Goal: Task Accomplishment & Management: Use online tool/utility

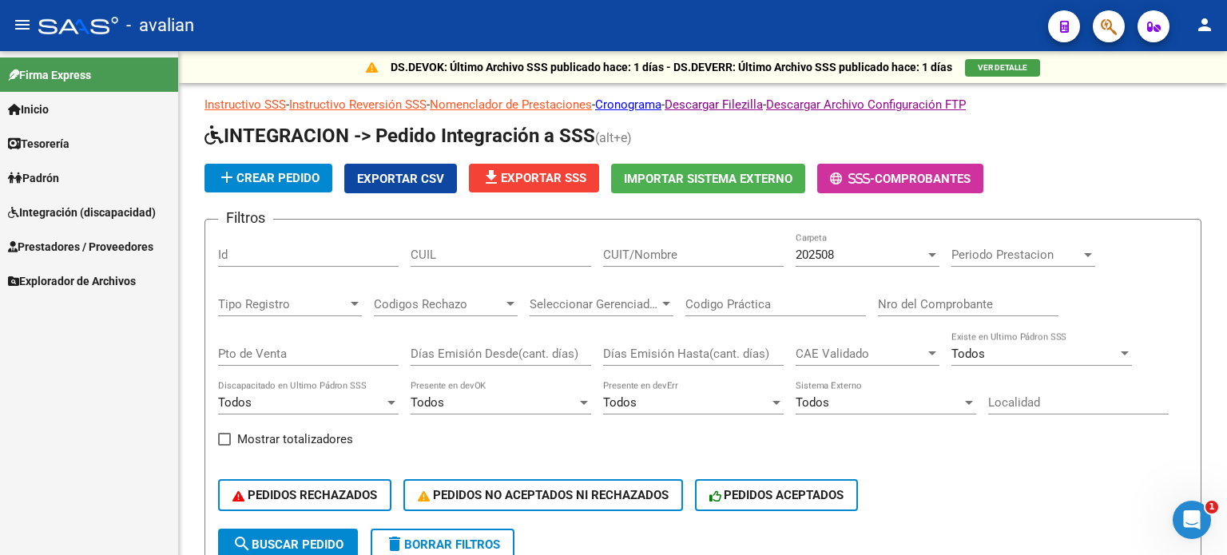
scroll to position [2, 0]
click at [76, 252] on span "Prestadores / Proveedores" at bounding box center [80, 247] width 145 height 18
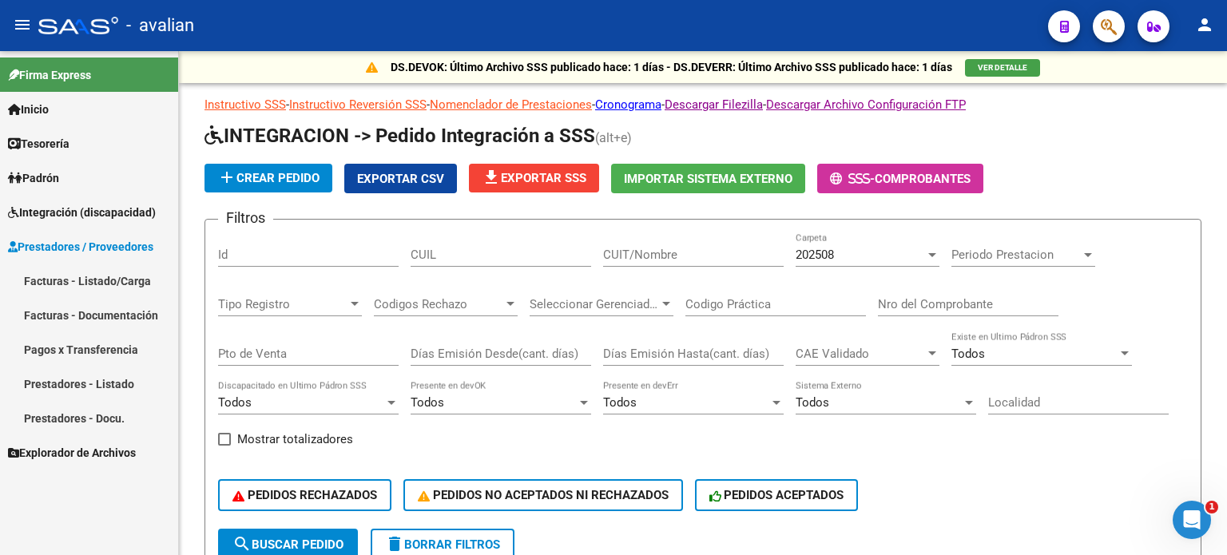
click at [72, 283] on link "Facturas - Listado/Carga" at bounding box center [89, 281] width 178 height 34
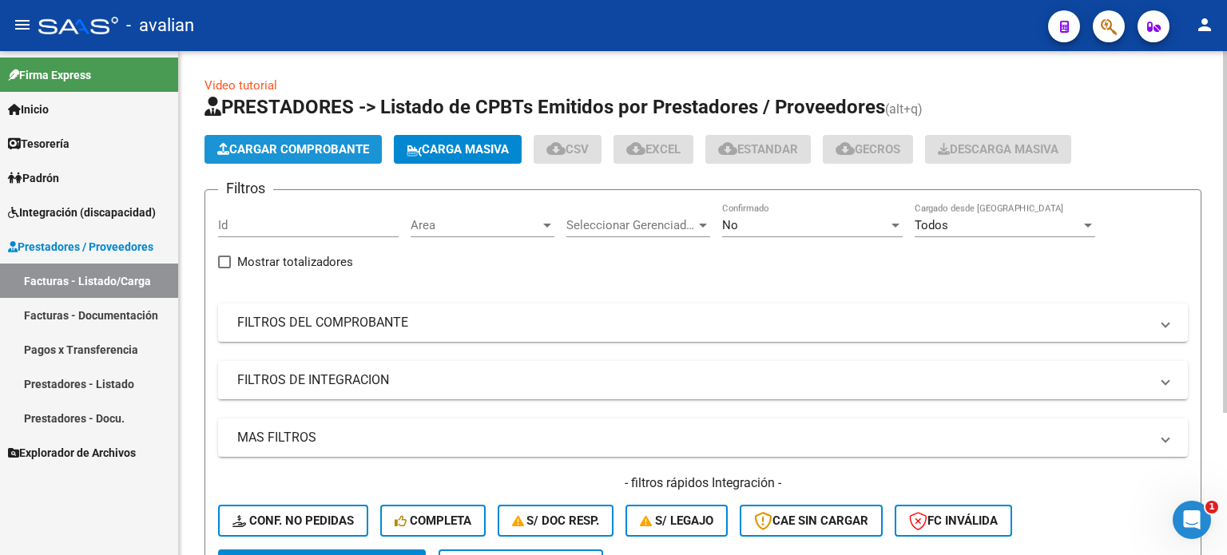
click at [325, 151] on span "Cargar Comprobante" at bounding box center [293, 149] width 152 height 14
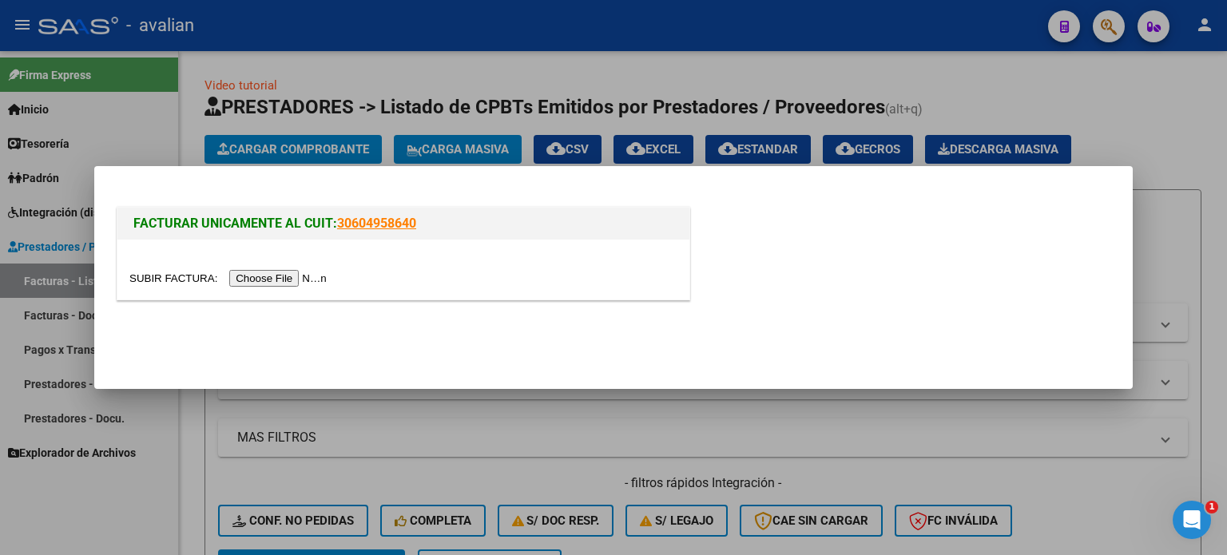
click at [280, 277] on input "file" at bounding box center [230, 278] width 202 height 17
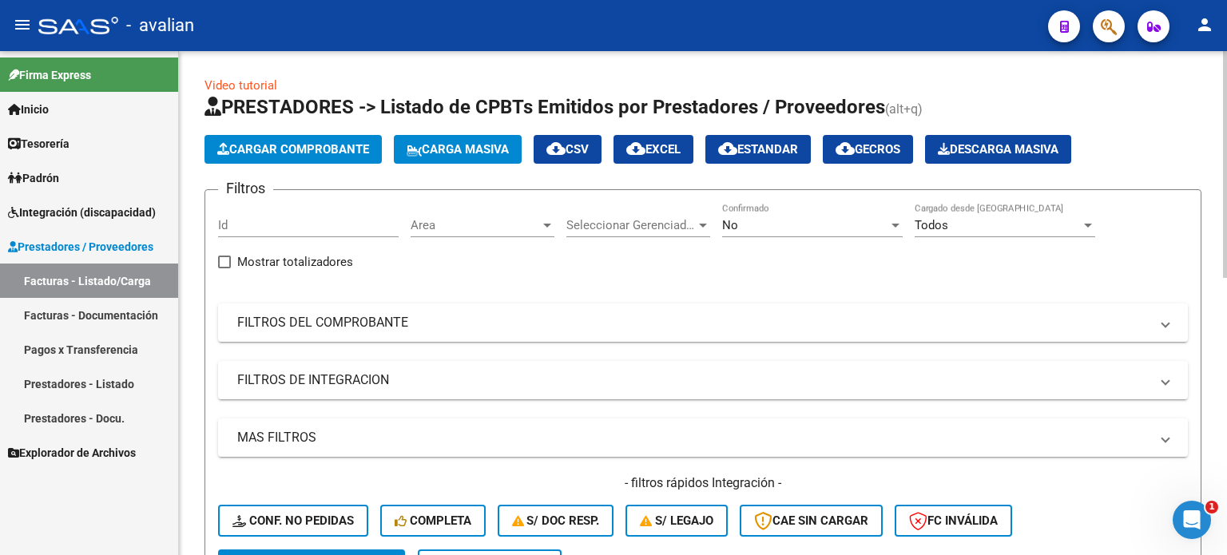
click at [356, 145] on span "Cargar Comprobante" at bounding box center [293, 149] width 152 height 14
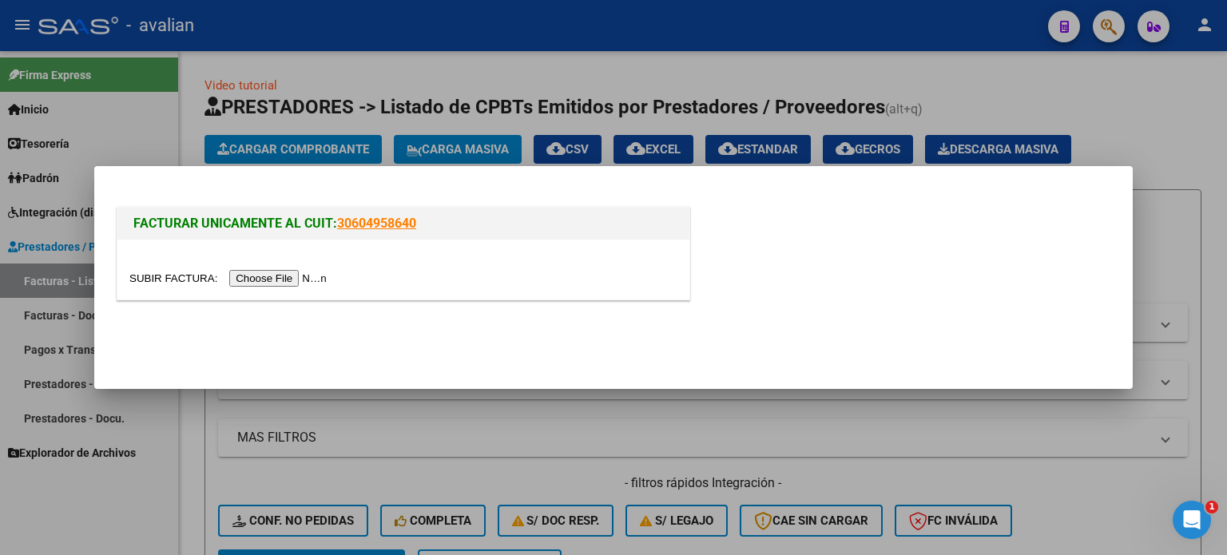
click at [291, 280] on input "file" at bounding box center [230, 278] width 202 height 17
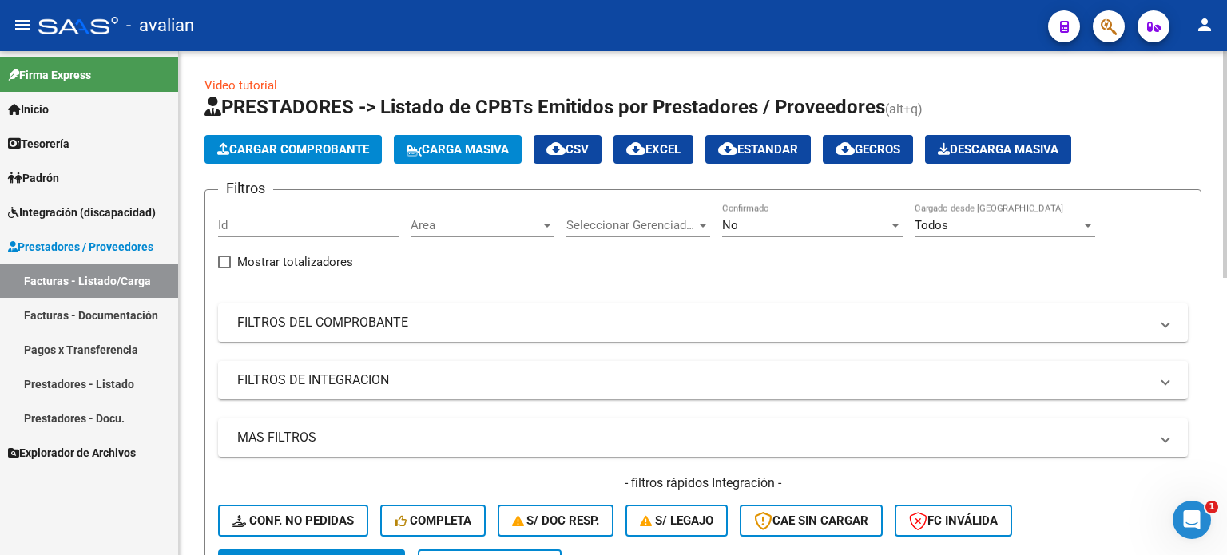
click at [332, 148] on span "Cargar Comprobante" at bounding box center [293, 149] width 152 height 14
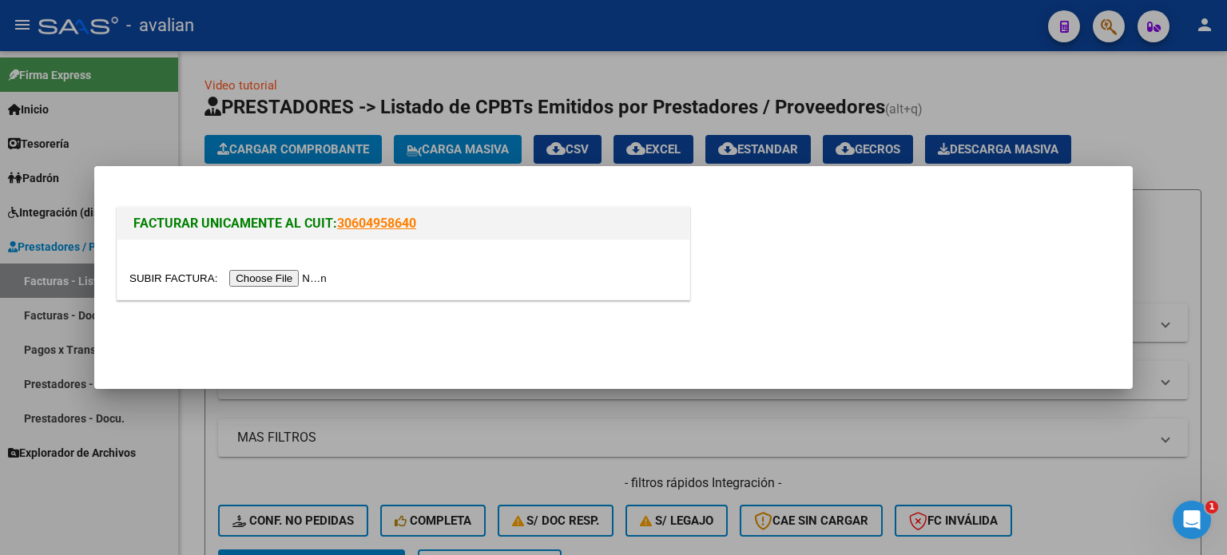
click at [312, 277] on input "file" at bounding box center [230, 278] width 202 height 17
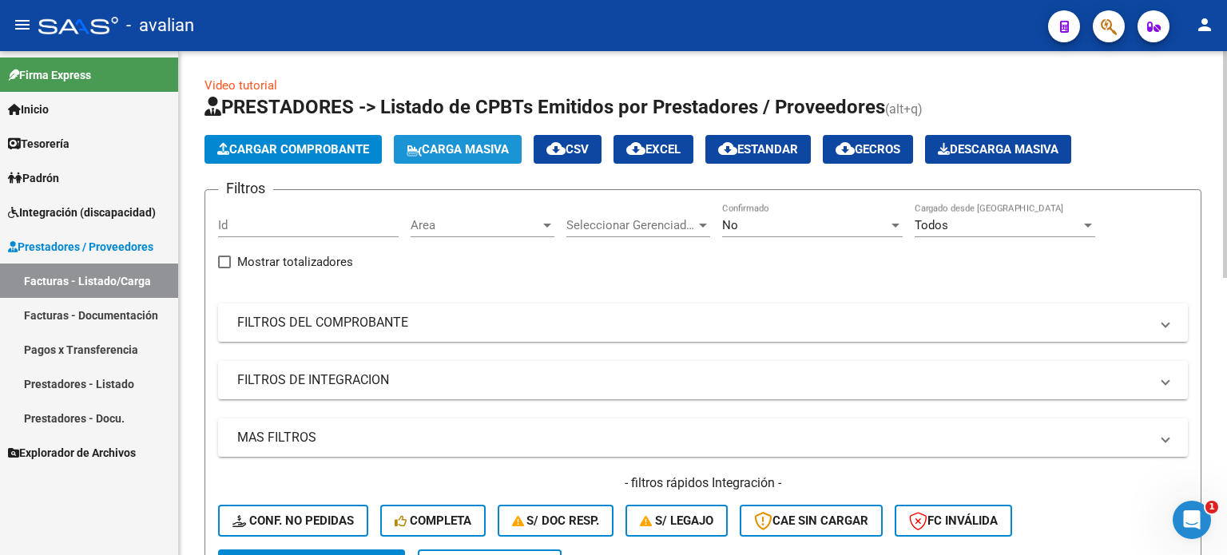
click at [470, 145] on span "Carga Masiva" at bounding box center [458, 149] width 102 height 14
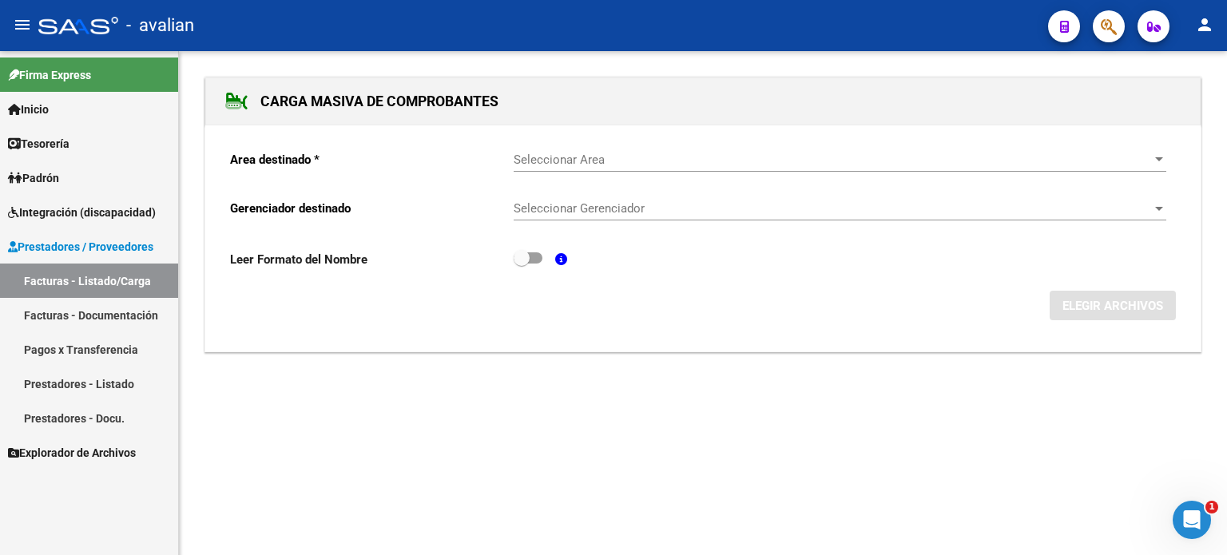
click at [588, 164] on span "Seleccionar Area" at bounding box center [833, 160] width 638 height 14
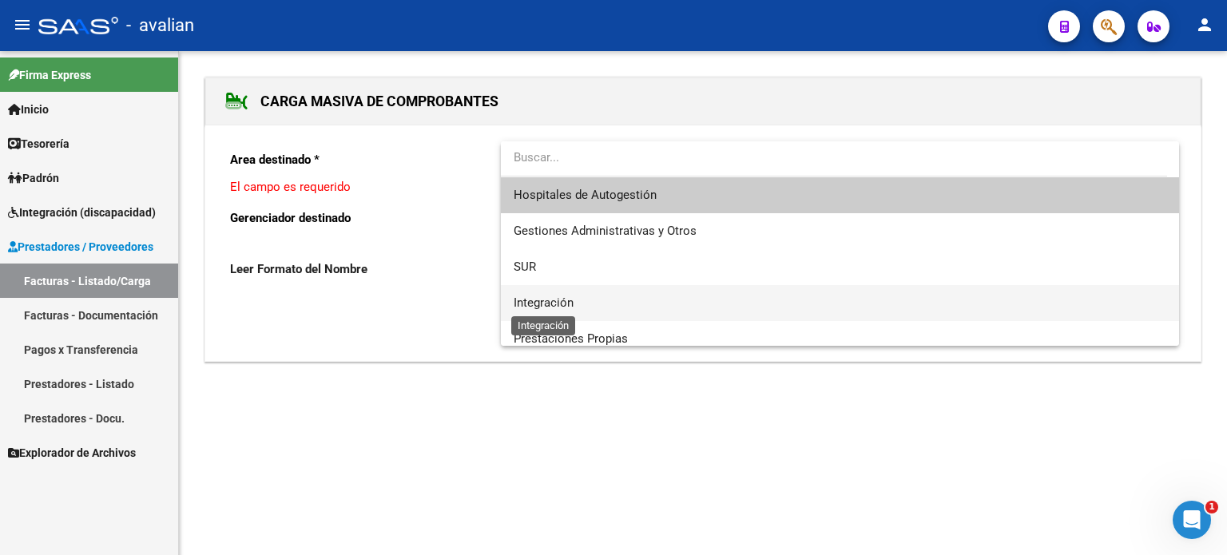
click at [537, 308] on span "Integración" at bounding box center [544, 303] width 60 height 14
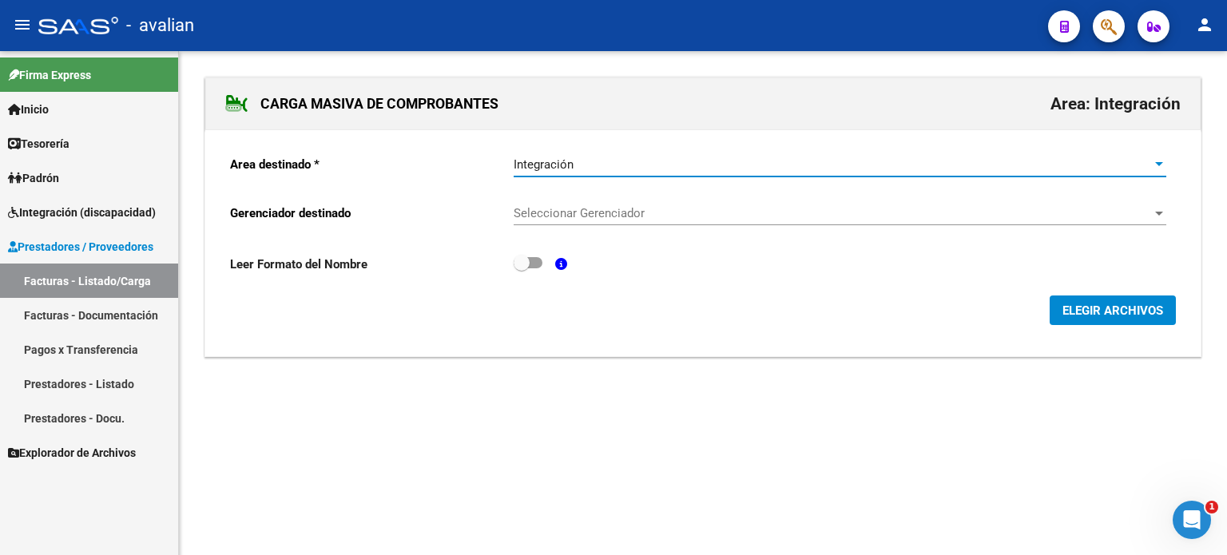
click at [577, 213] on span "Seleccionar Gerenciador" at bounding box center [833, 213] width 638 height 14
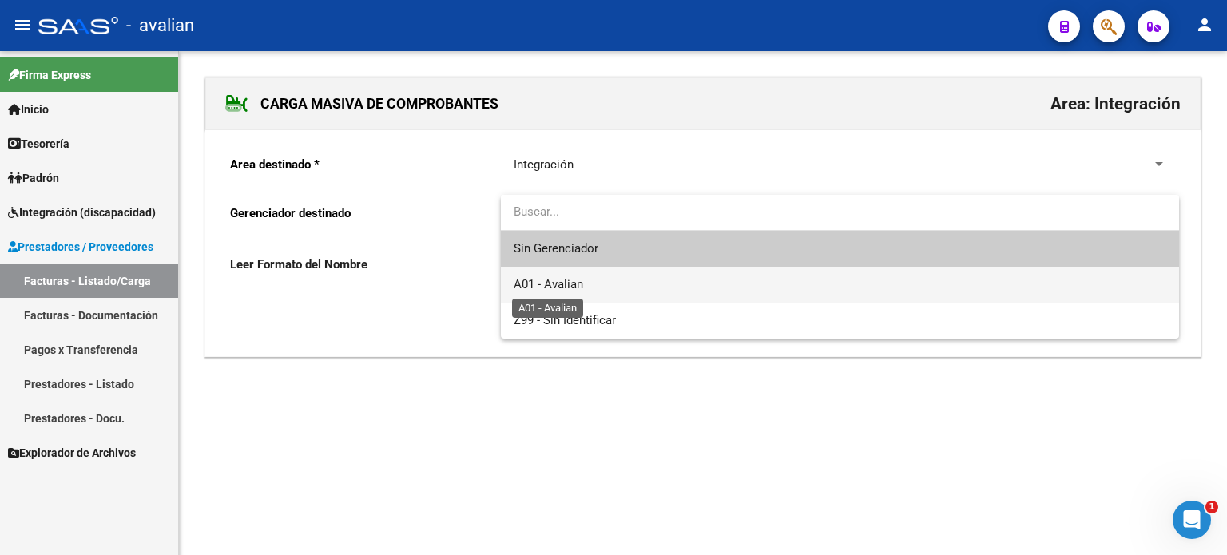
click at [569, 287] on span "A01 - Avalian" at bounding box center [549, 284] width 70 height 14
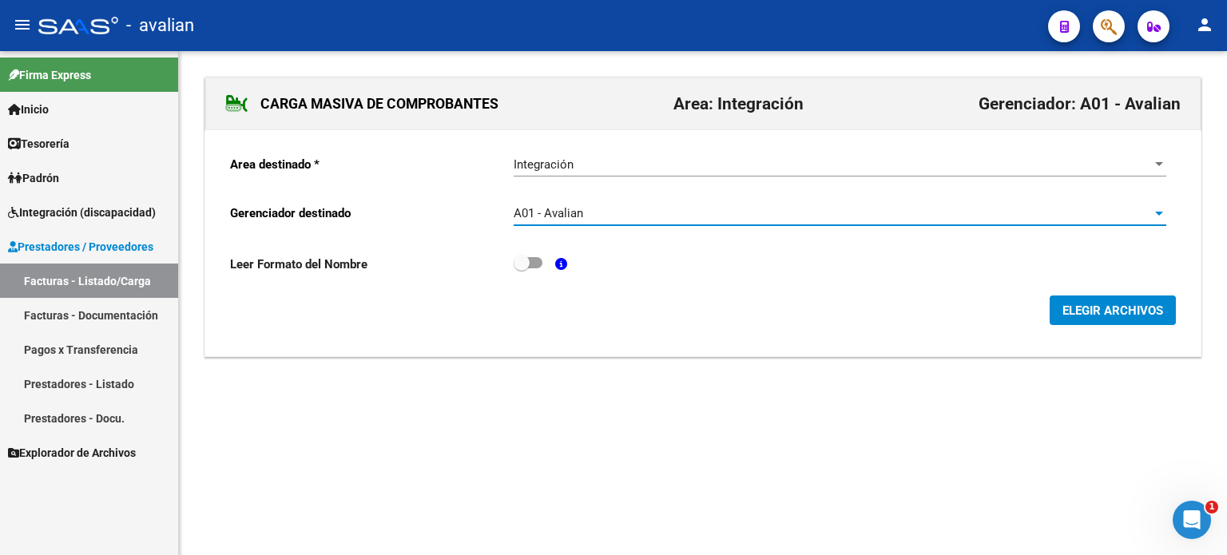
click at [531, 263] on span at bounding box center [528, 262] width 29 height 11
click at [522, 269] on input "checkbox" at bounding box center [521, 269] width 1 height 1
checkbox input "true"
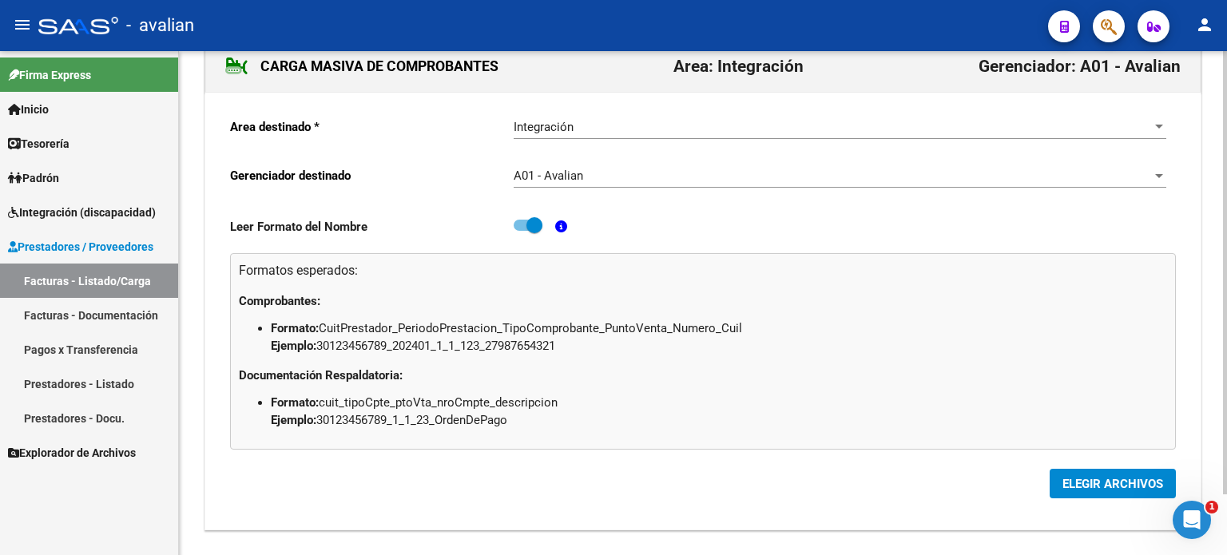
scroll to position [69, 0]
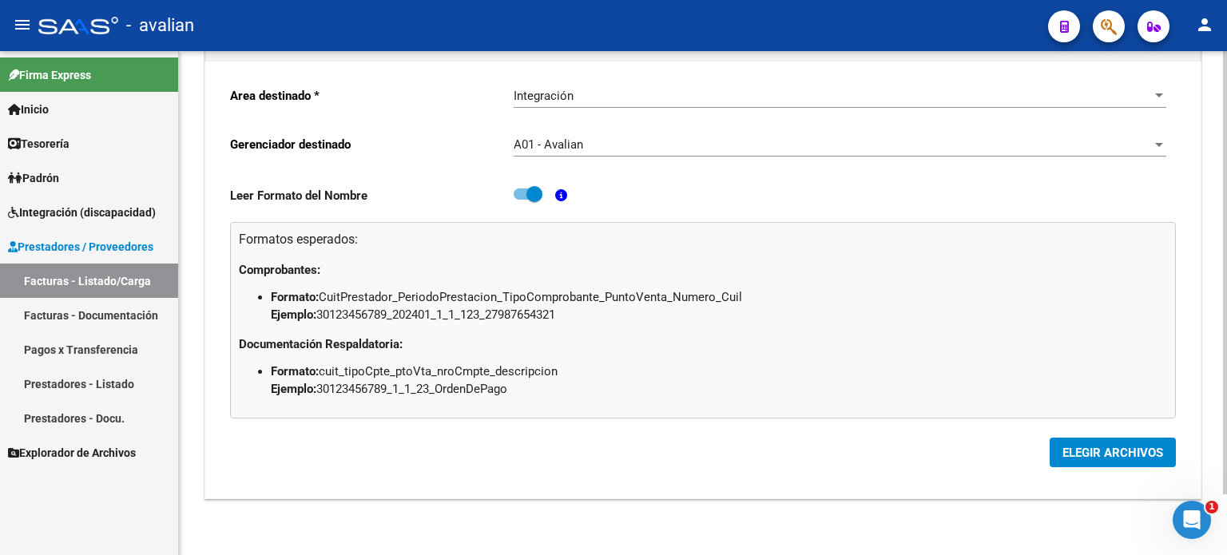
click at [1083, 450] on span "ELEGIR ARCHIVOS" at bounding box center [1113, 453] width 101 height 14
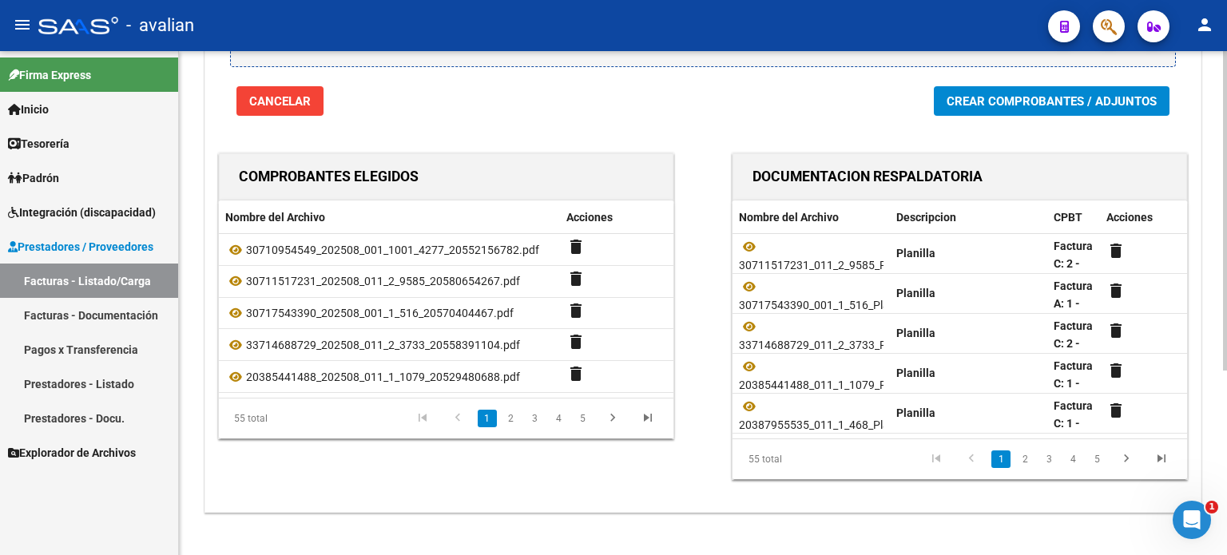
scroll to position [291, 0]
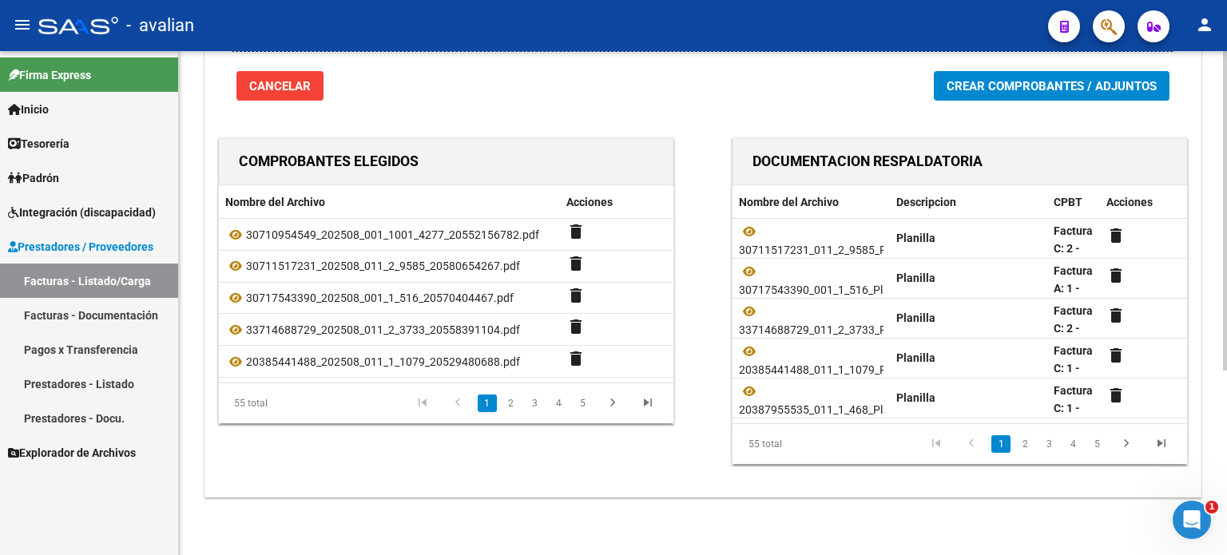
click at [984, 82] on span "Crear Comprobantes / Adjuntos" at bounding box center [1052, 86] width 210 height 14
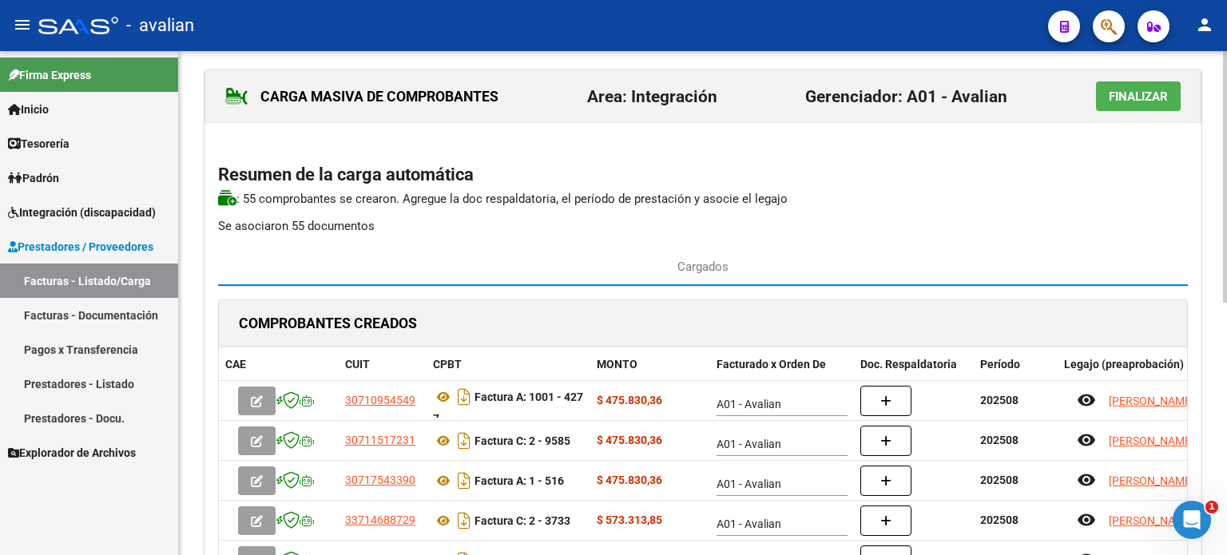
scroll to position [0, 0]
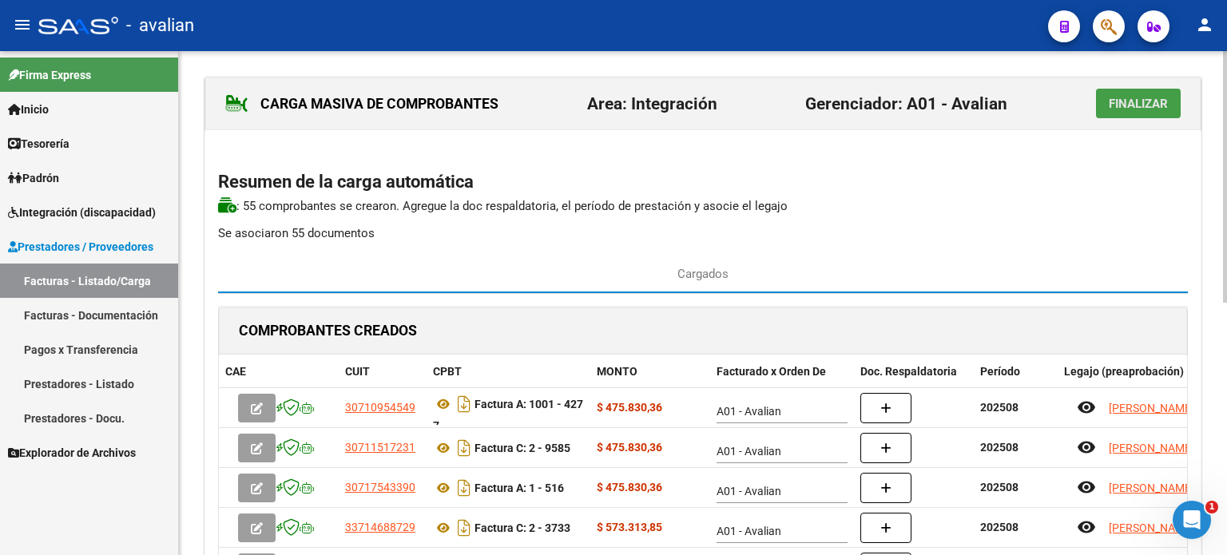
click at [1125, 108] on span "Finalizar" at bounding box center [1138, 104] width 59 height 14
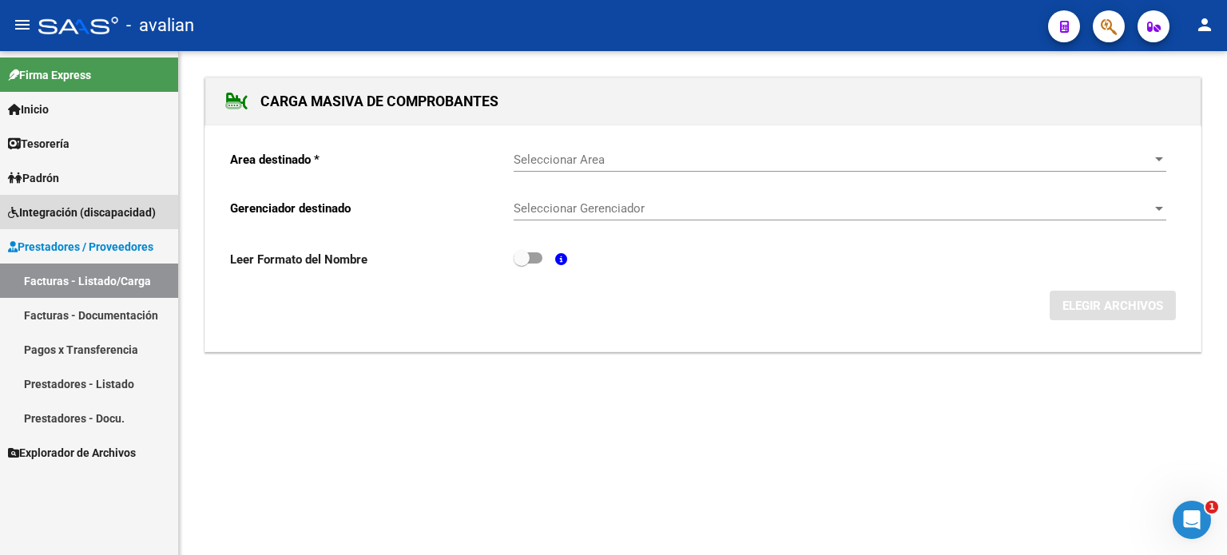
click at [69, 221] on link "Integración (discapacidad)" at bounding box center [89, 212] width 178 height 34
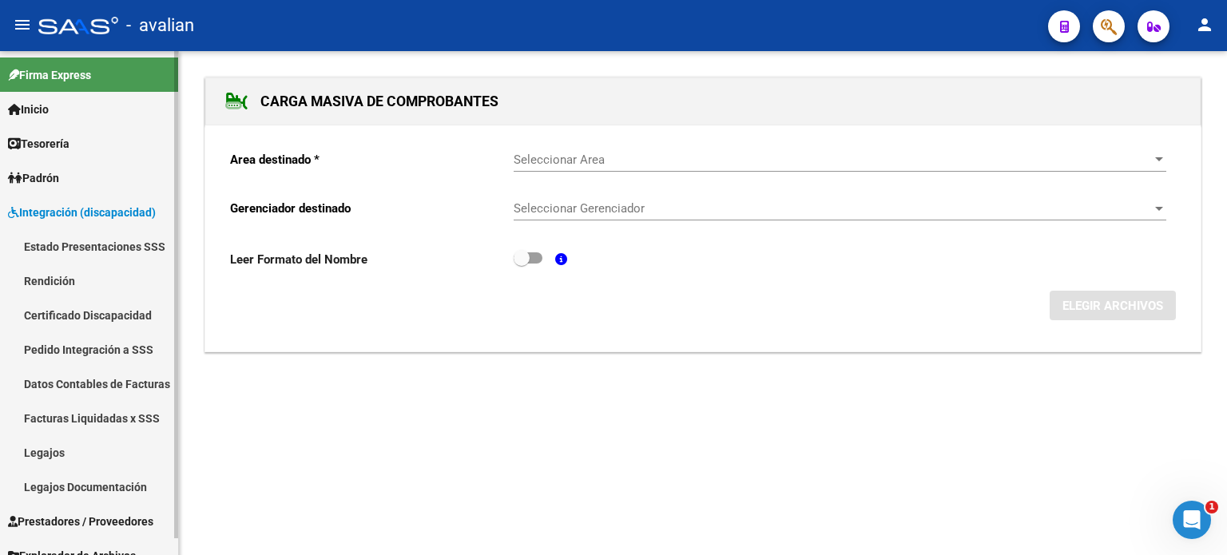
click at [85, 213] on span "Integración (discapacidad)" at bounding box center [82, 213] width 148 height 18
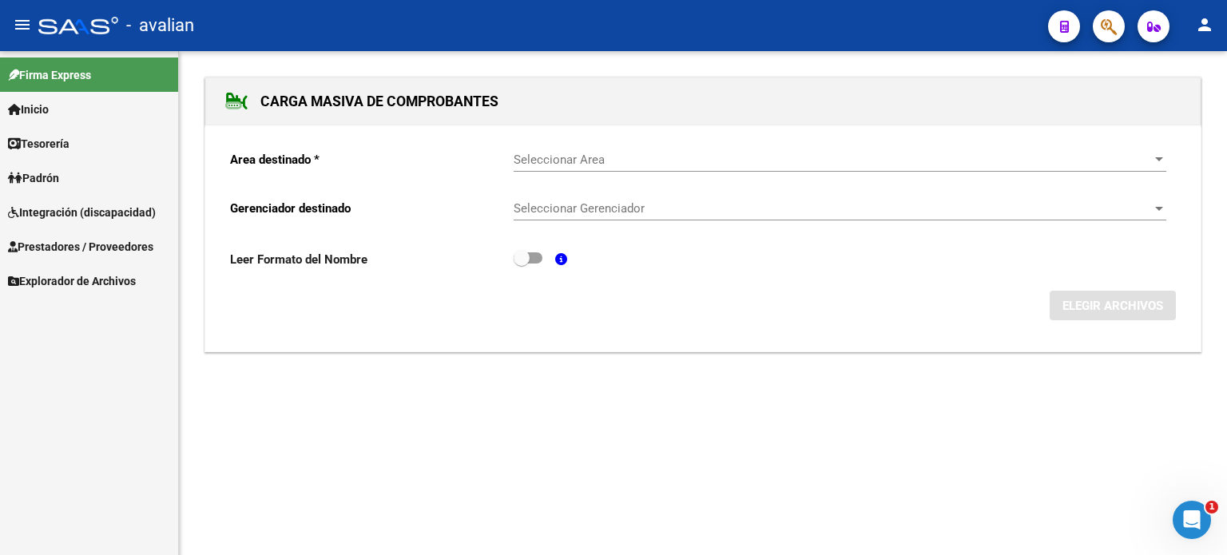
click at [88, 245] on span "Prestadores / Proveedores" at bounding box center [80, 247] width 145 height 18
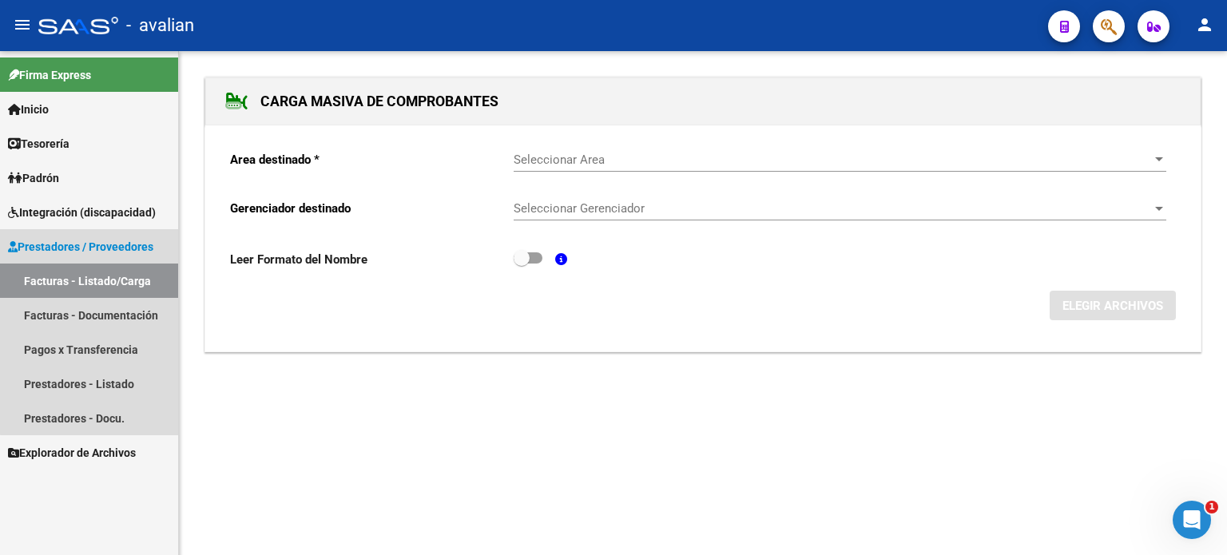
click at [93, 283] on link "Facturas - Listado/Carga" at bounding box center [89, 281] width 178 height 34
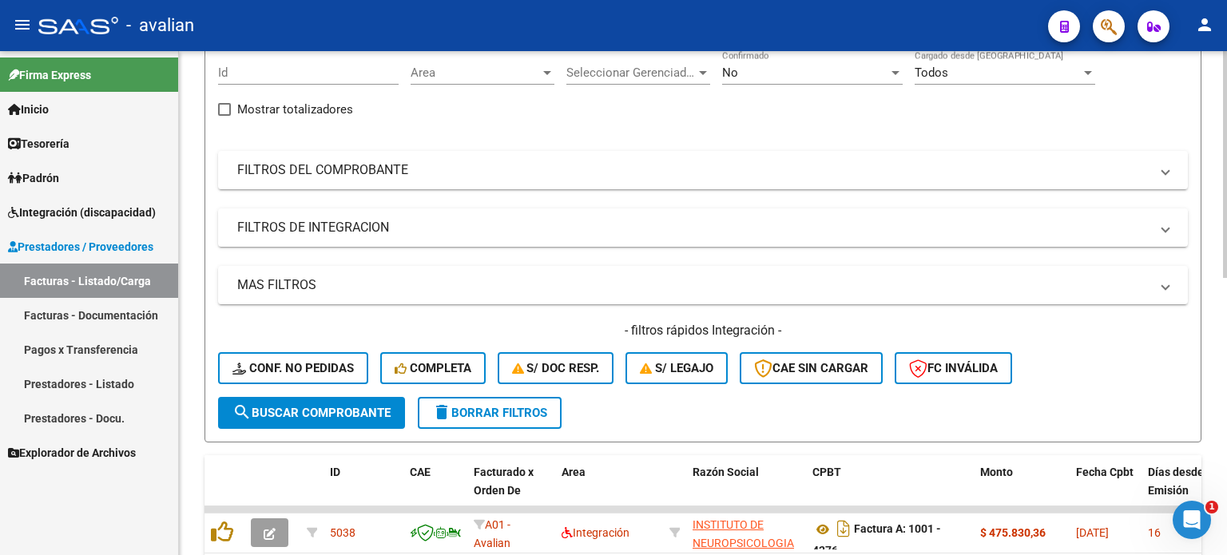
scroll to position [160, 0]
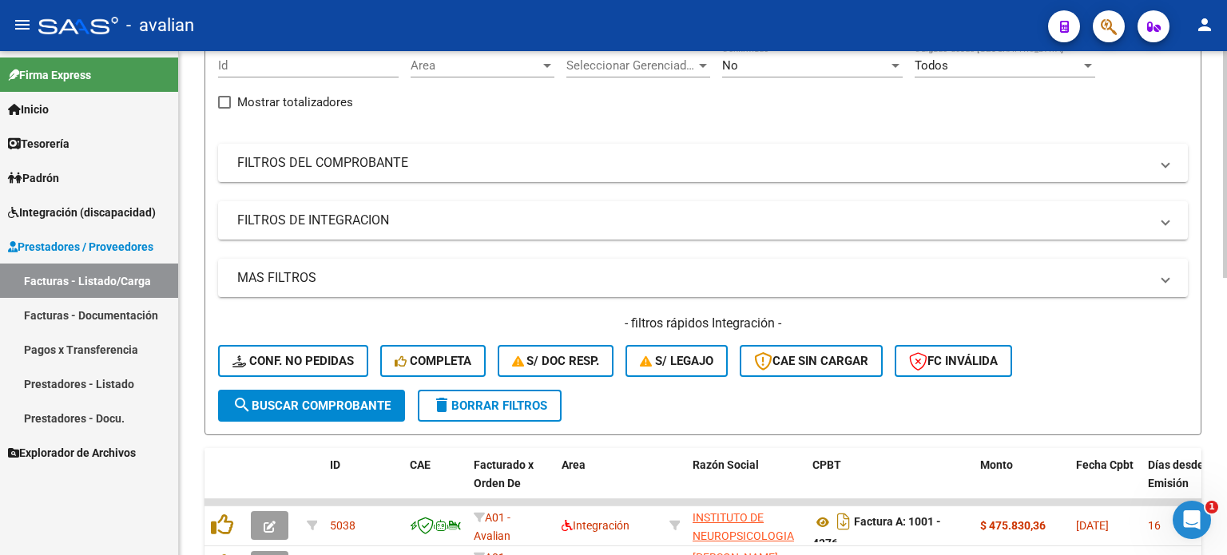
click at [563, 338] on div "- filtros rápidos Integración - Conf. no pedidas Completa S/ Doc Resp. S/ legaj…" at bounding box center [703, 352] width 970 height 75
click at [558, 337] on div "- filtros rápidos Integración - Conf. no pedidas Completa S/ Doc Resp. S/ legaj…" at bounding box center [703, 352] width 970 height 75
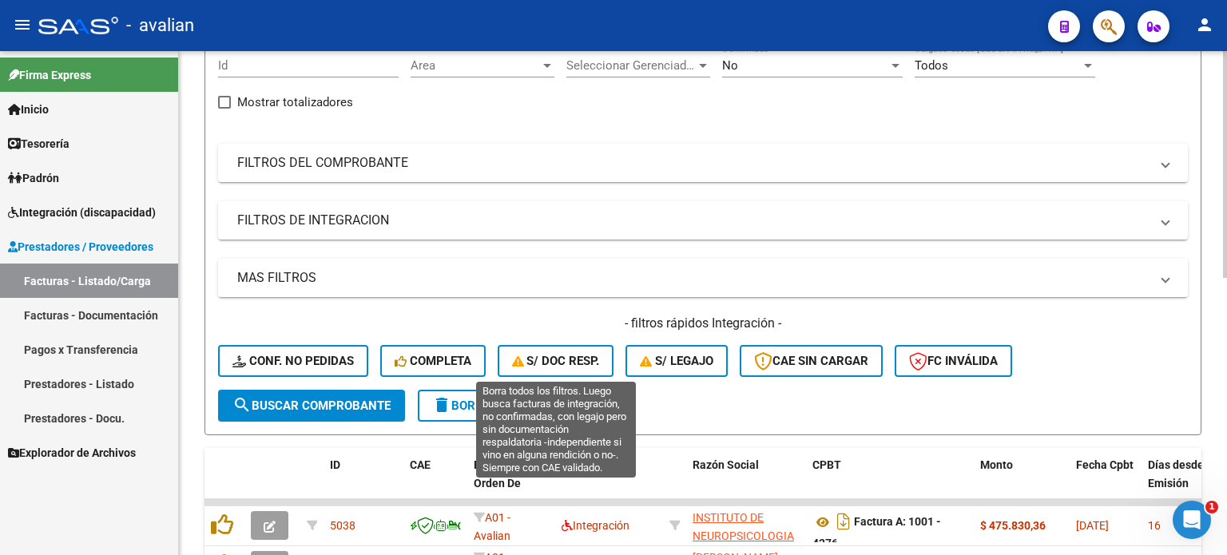
click at [556, 354] on span "S/ Doc Resp." at bounding box center [556, 361] width 88 height 14
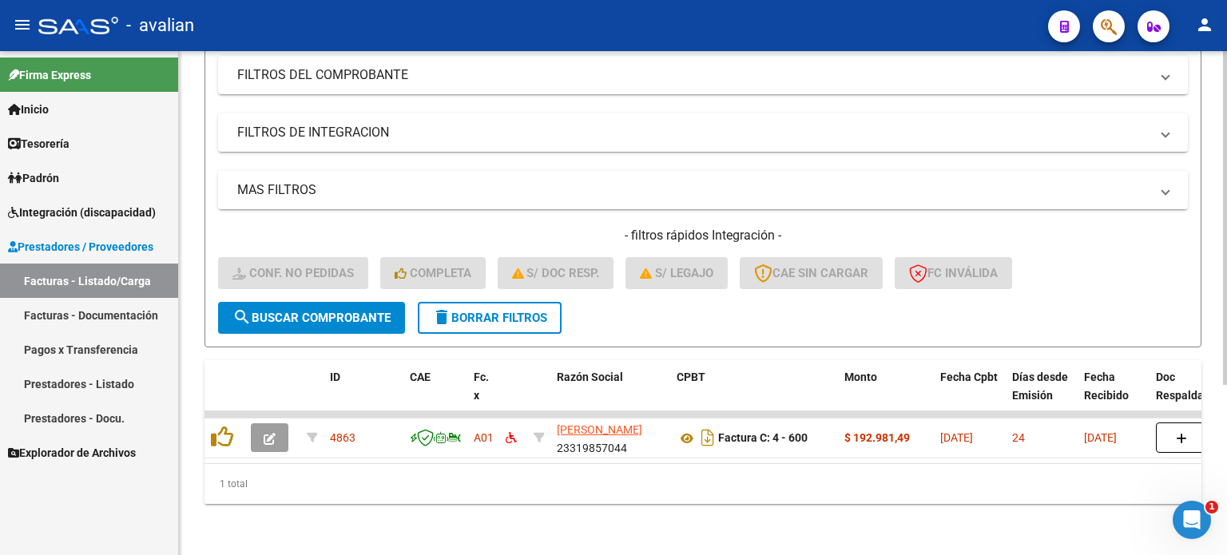
click at [527, 312] on span "delete Borrar Filtros" at bounding box center [489, 318] width 115 height 14
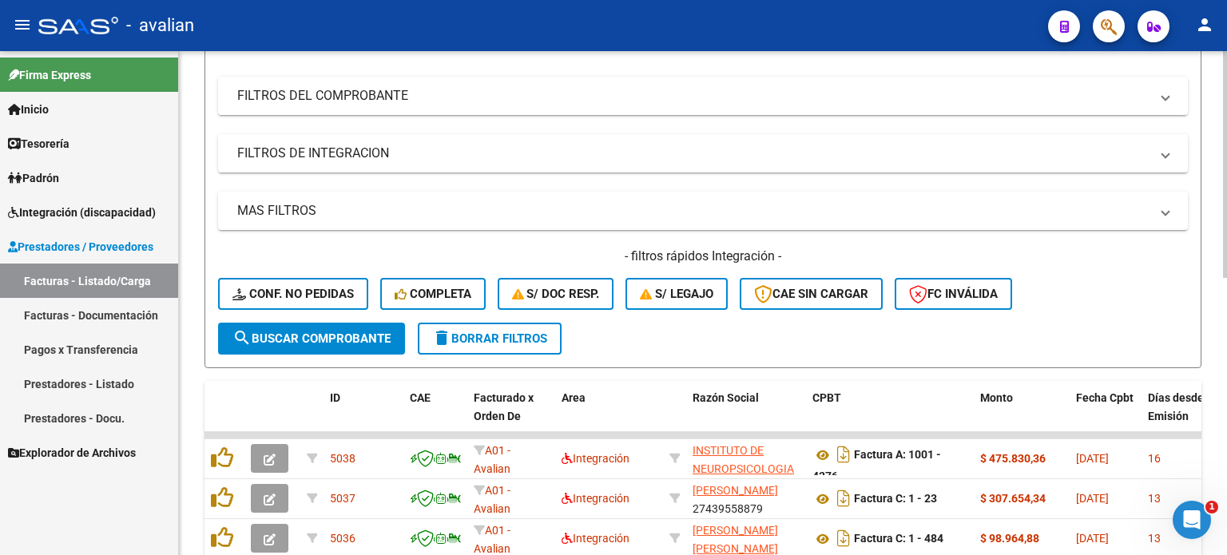
scroll to position [257, 0]
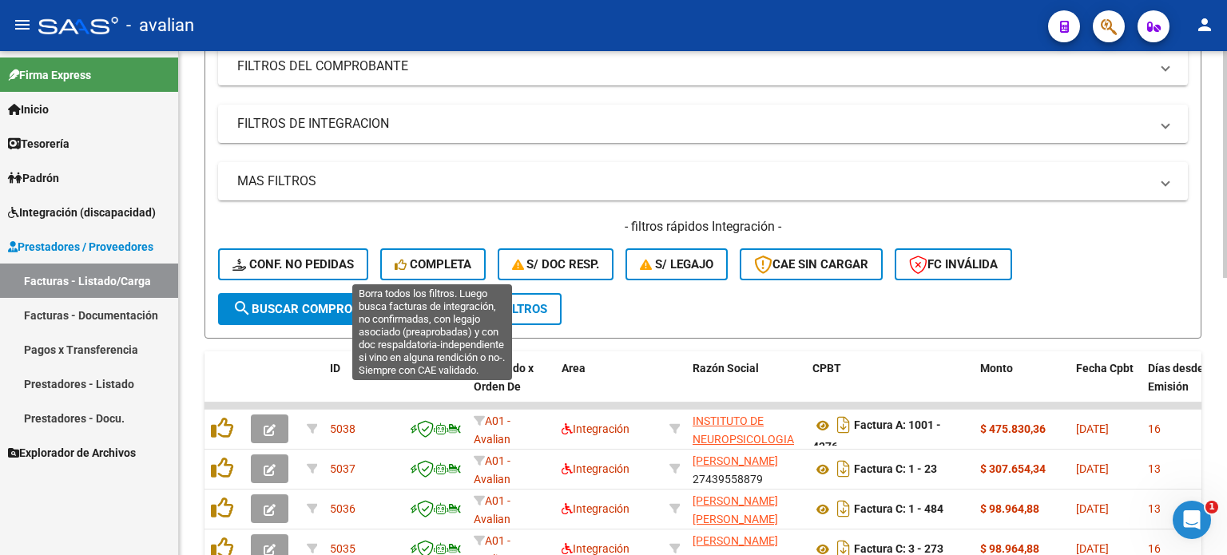
click at [444, 265] on span "Completa" at bounding box center [433, 264] width 77 height 14
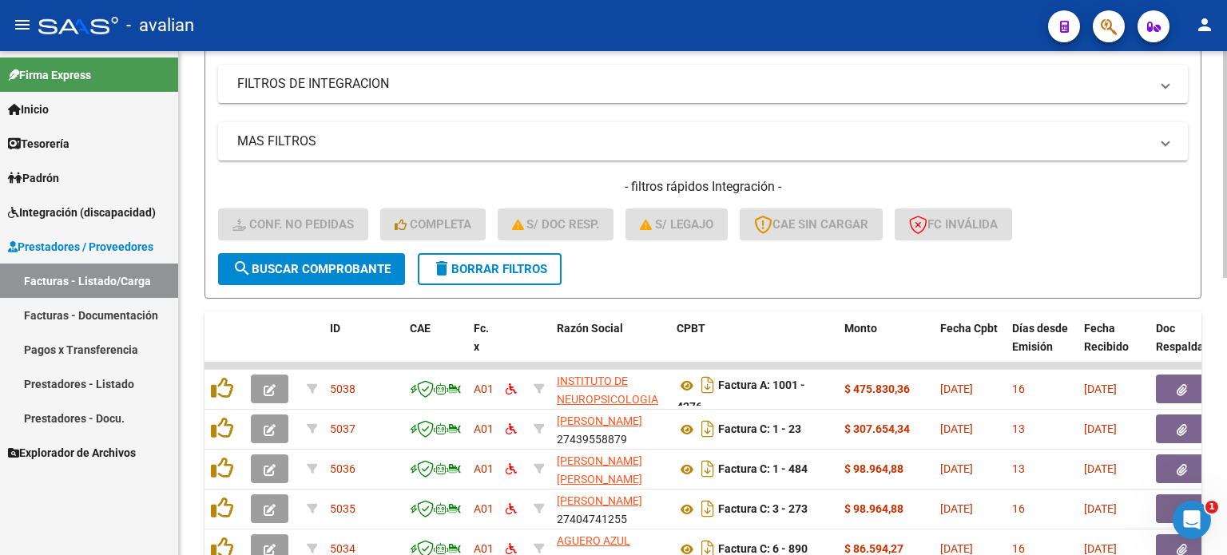
click at [478, 265] on span "delete Borrar Filtros" at bounding box center [489, 269] width 115 height 14
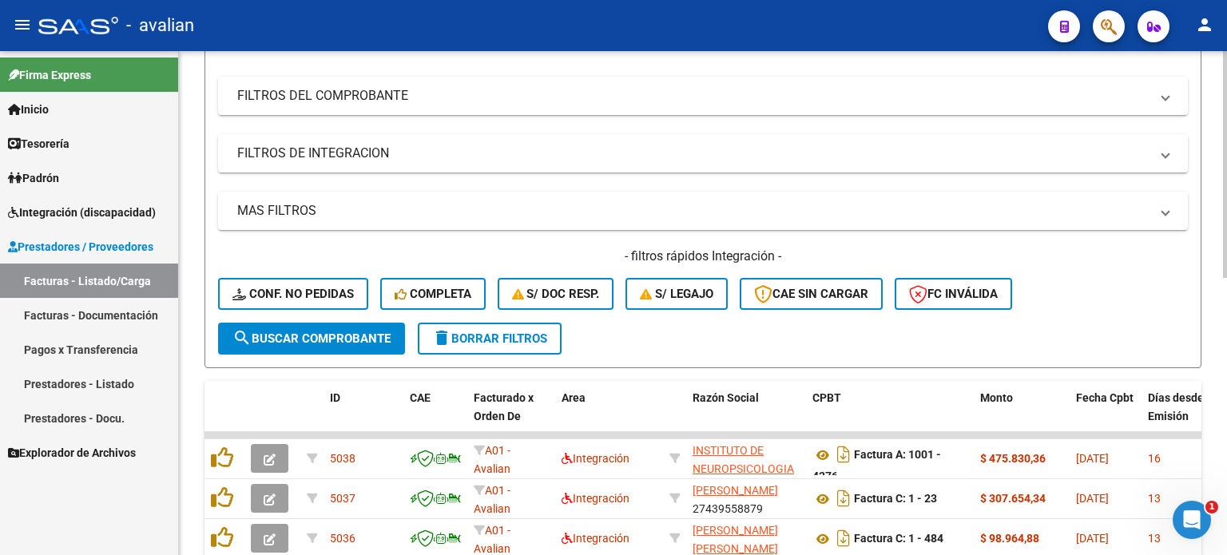
scroll to position [296, 0]
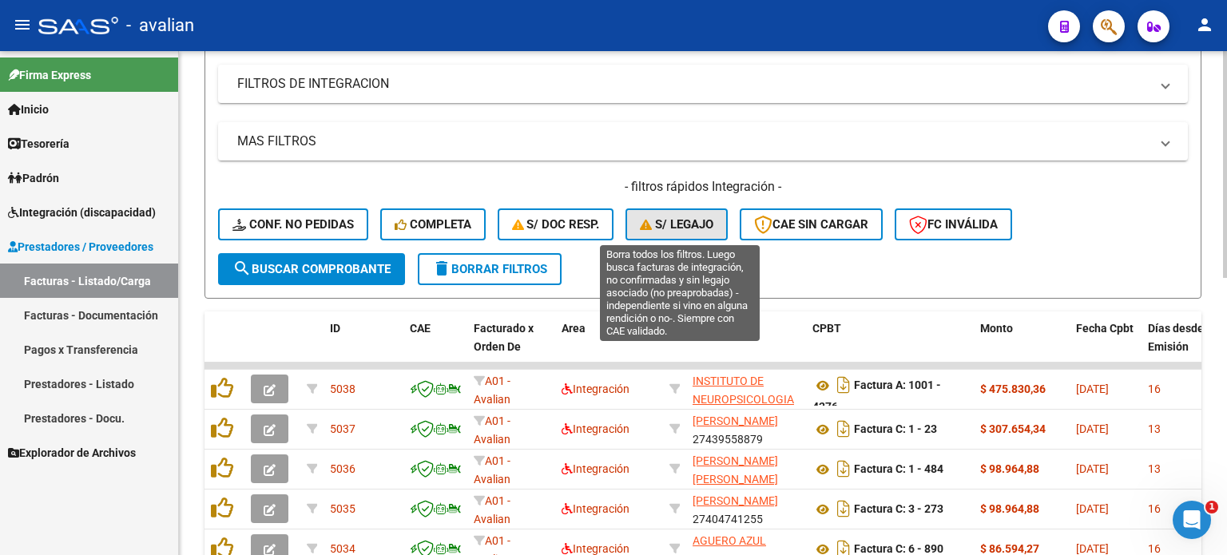
click at [678, 229] on span "S/ legajo" at bounding box center [677, 224] width 74 height 14
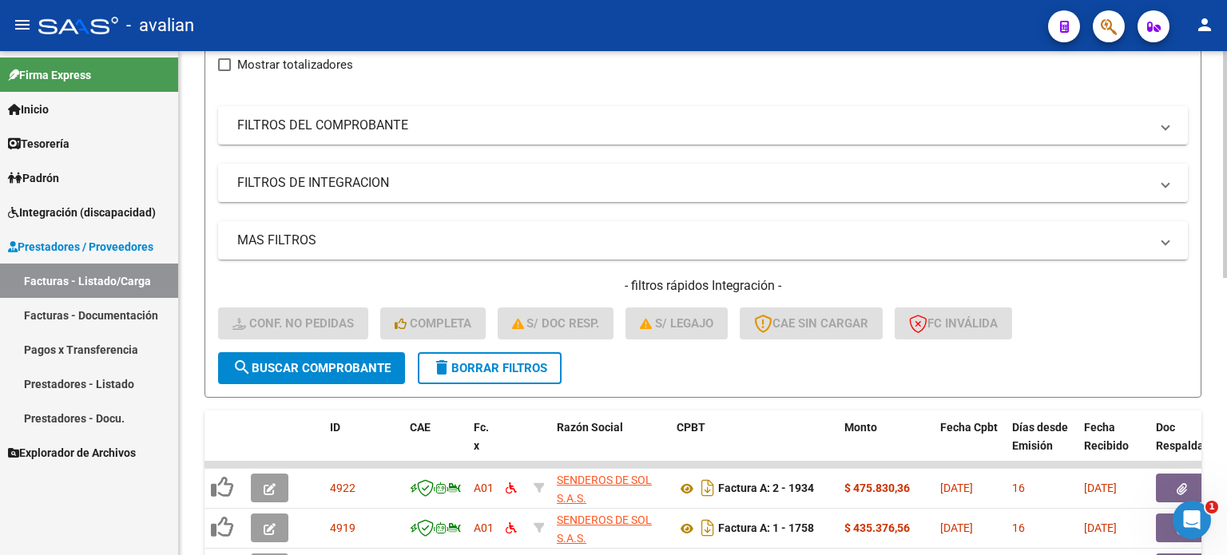
scroll to position [189, 0]
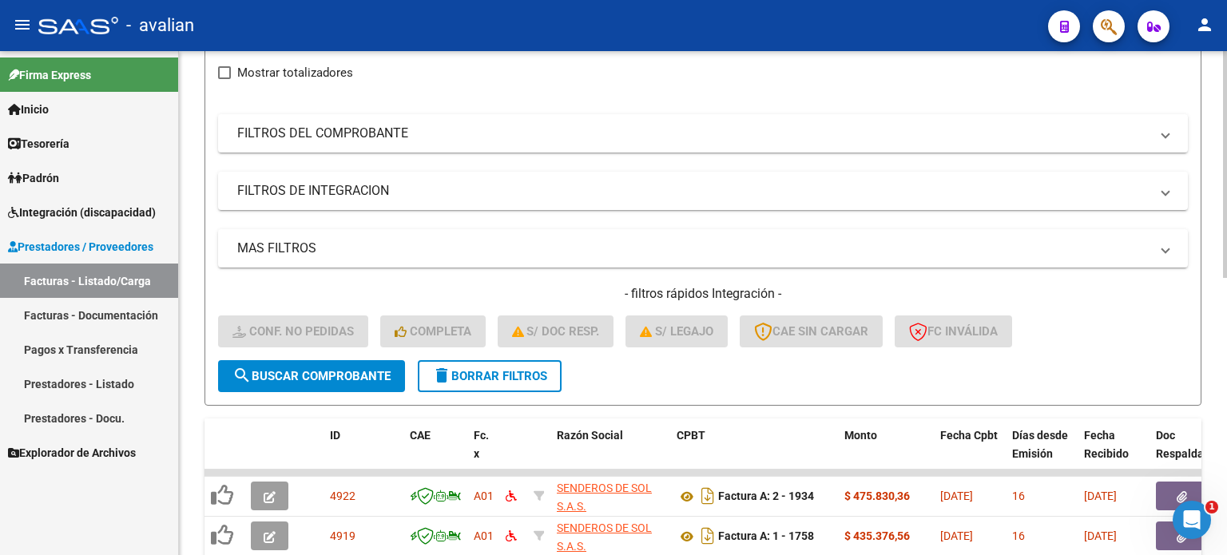
click at [479, 369] on span "delete Borrar Filtros" at bounding box center [489, 376] width 115 height 14
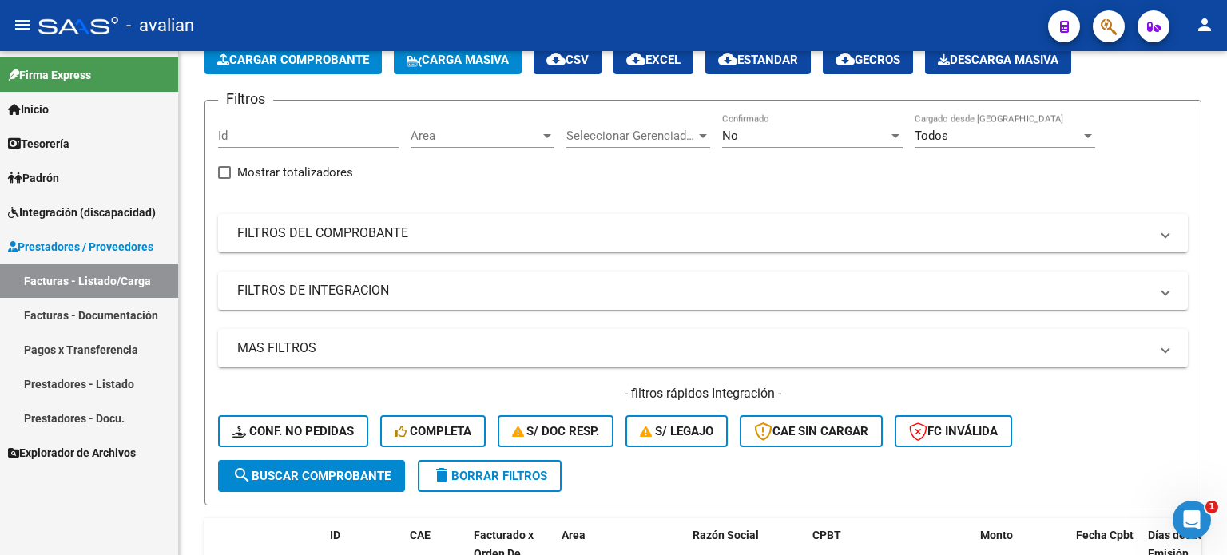
scroll to position [83, 0]
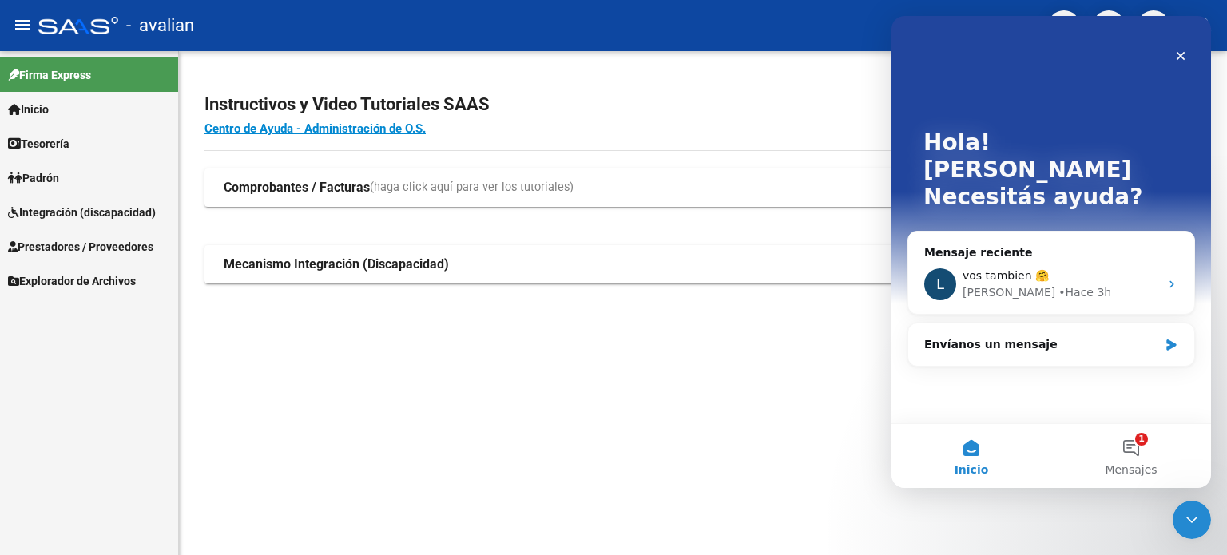
click at [1171, 278] on icon "Intercom Messenger" at bounding box center [1172, 284] width 13 height 13
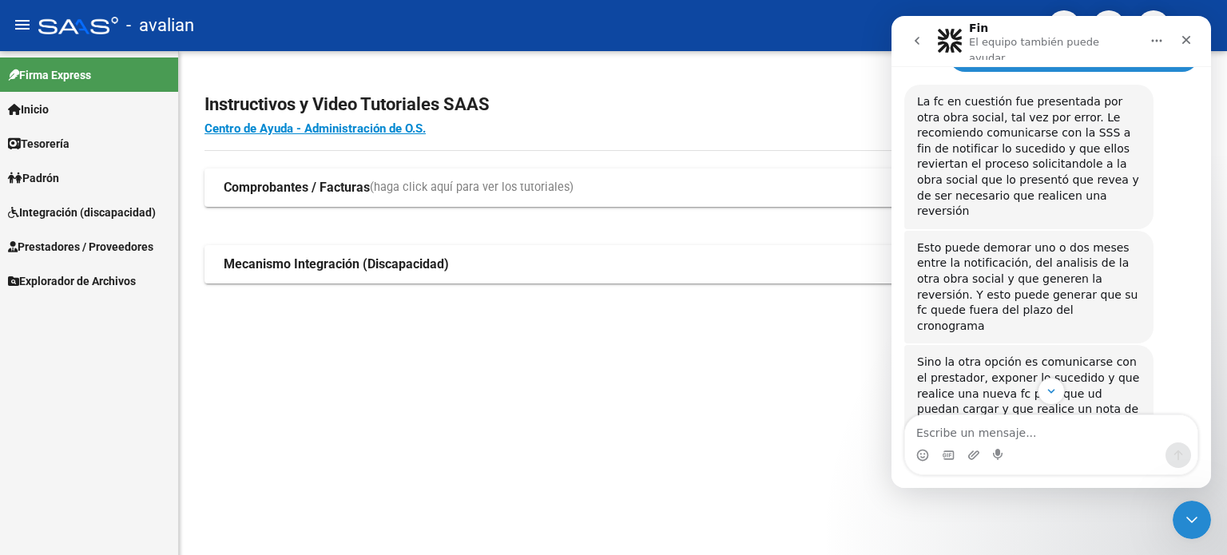
scroll to position [1133, 0]
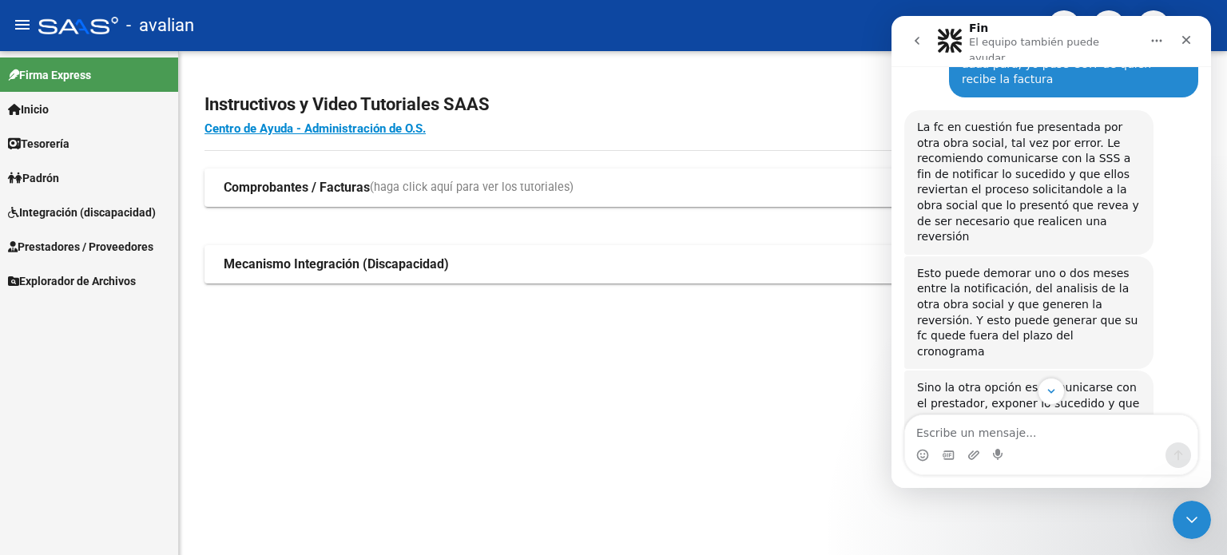
click at [59, 287] on span "Explorador de Archivos" at bounding box center [72, 281] width 128 height 18
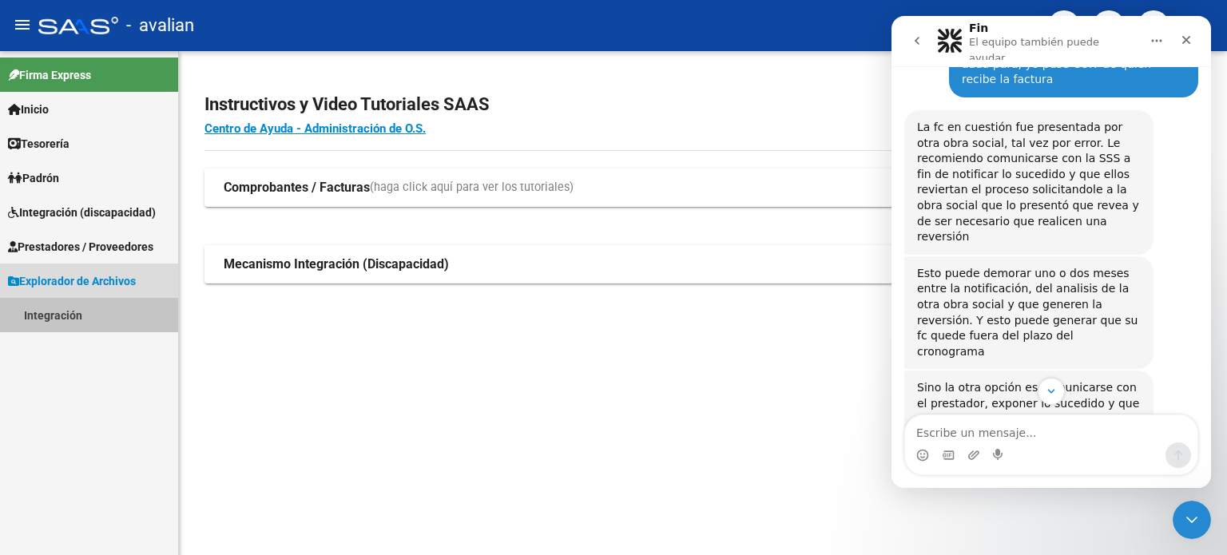
click at [70, 319] on link "Integración" at bounding box center [89, 315] width 178 height 34
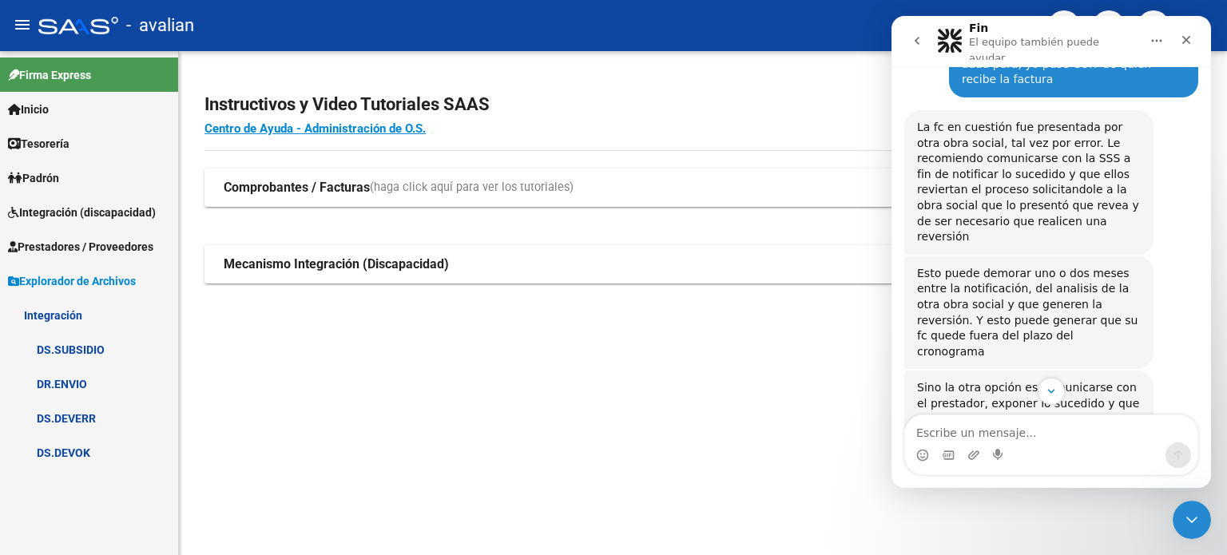
click at [70, 418] on link "DS.DEVERR" at bounding box center [89, 418] width 178 height 34
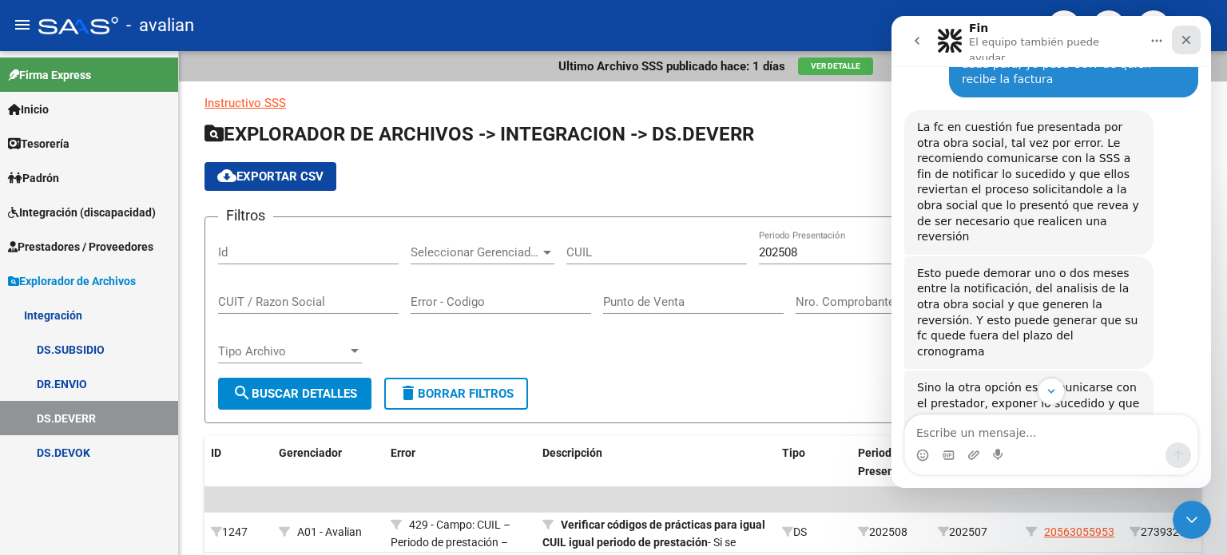
click at [1187, 36] on icon "Cerrar" at bounding box center [1187, 40] width 9 height 9
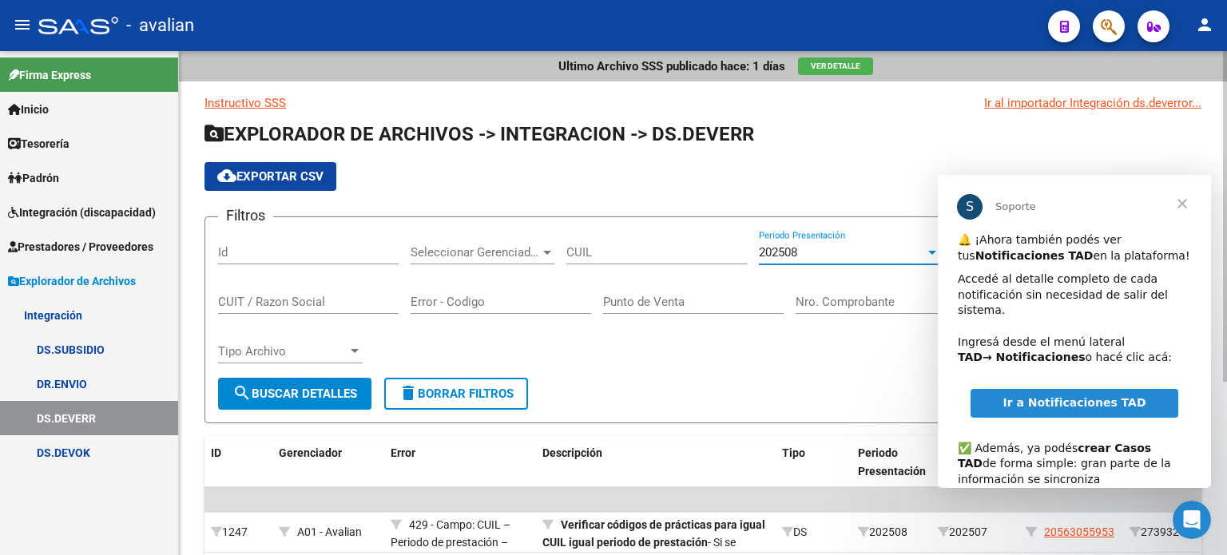
click at [893, 258] on div "202508" at bounding box center [842, 252] width 166 height 14
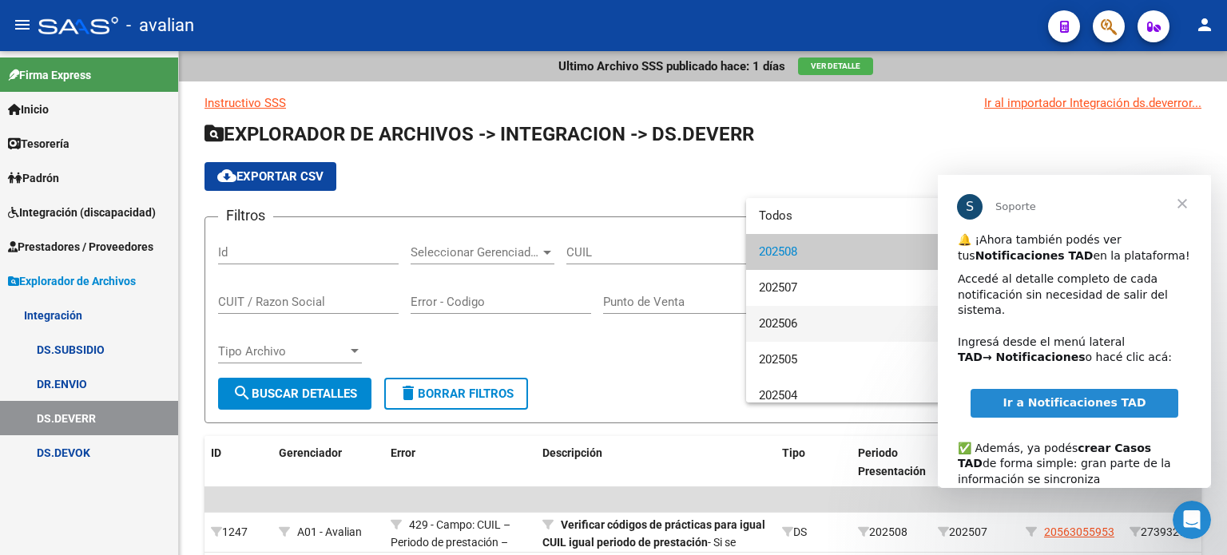
scroll to position [10, 0]
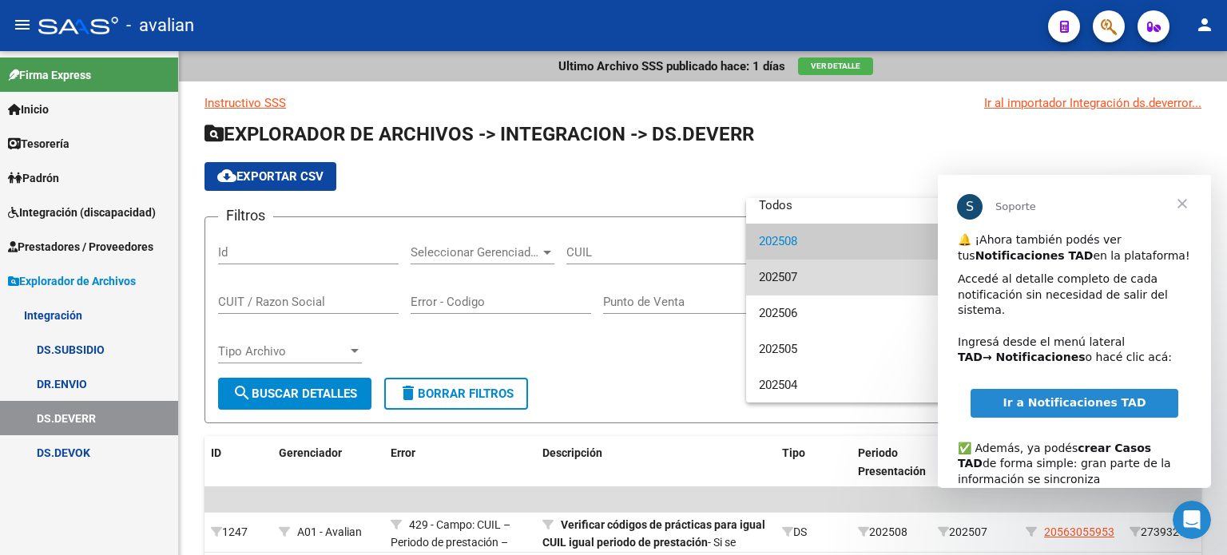
click at [812, 272] on span "202507" at bounding box center [849, 278] width 181 height 36
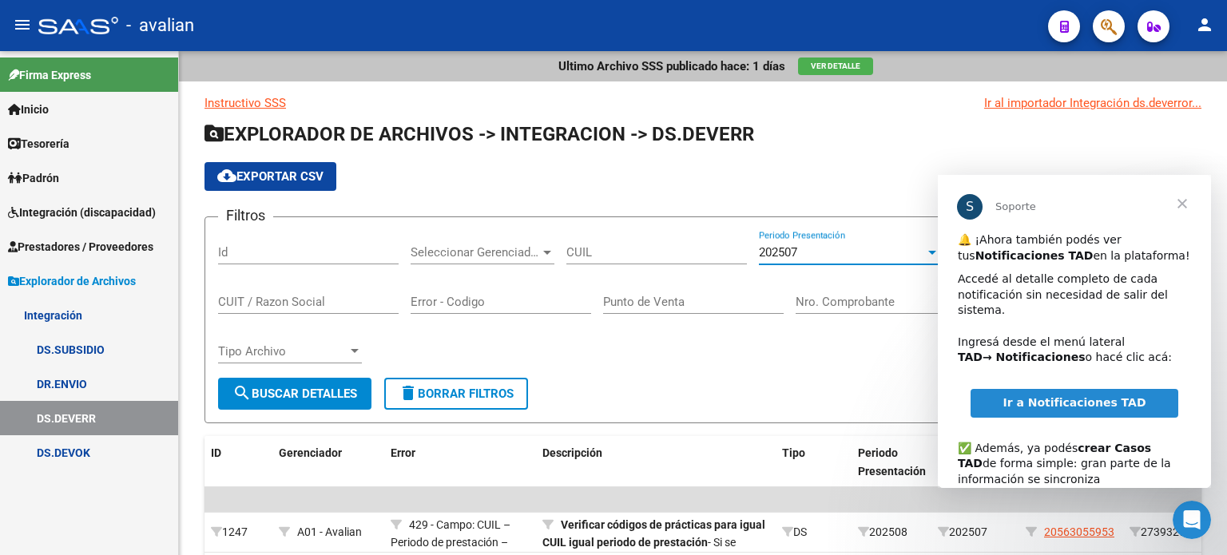
click at [1186, 200] on span "Cerrar" at bounding box center [1183, 204] width 58 height 58
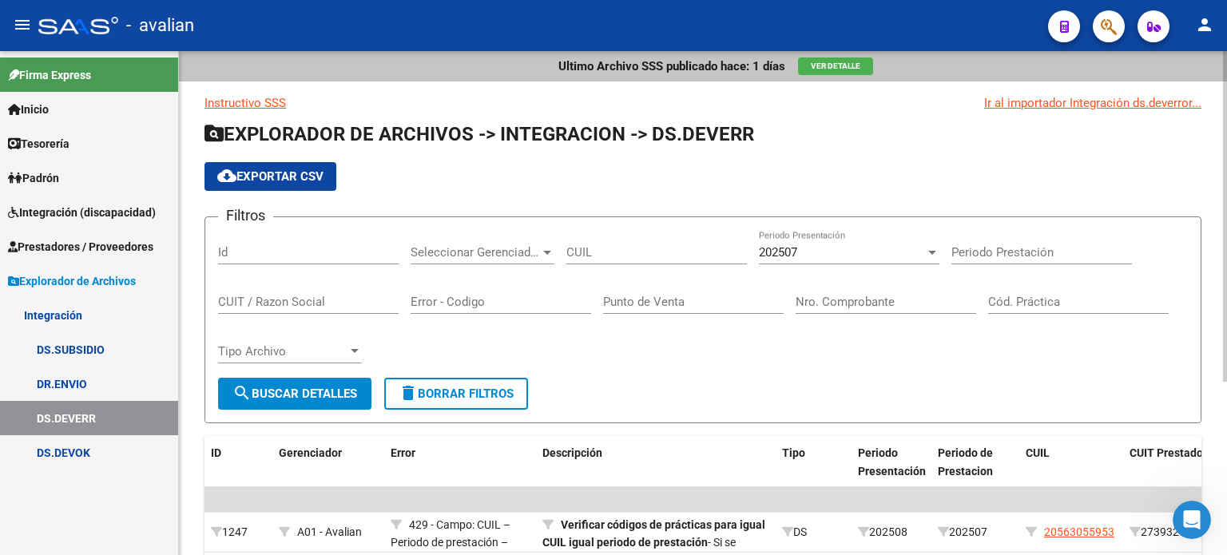
click at [303, 392] on span "search Buscar Detalles" at bounding box center [295, 394] width 125 height 14
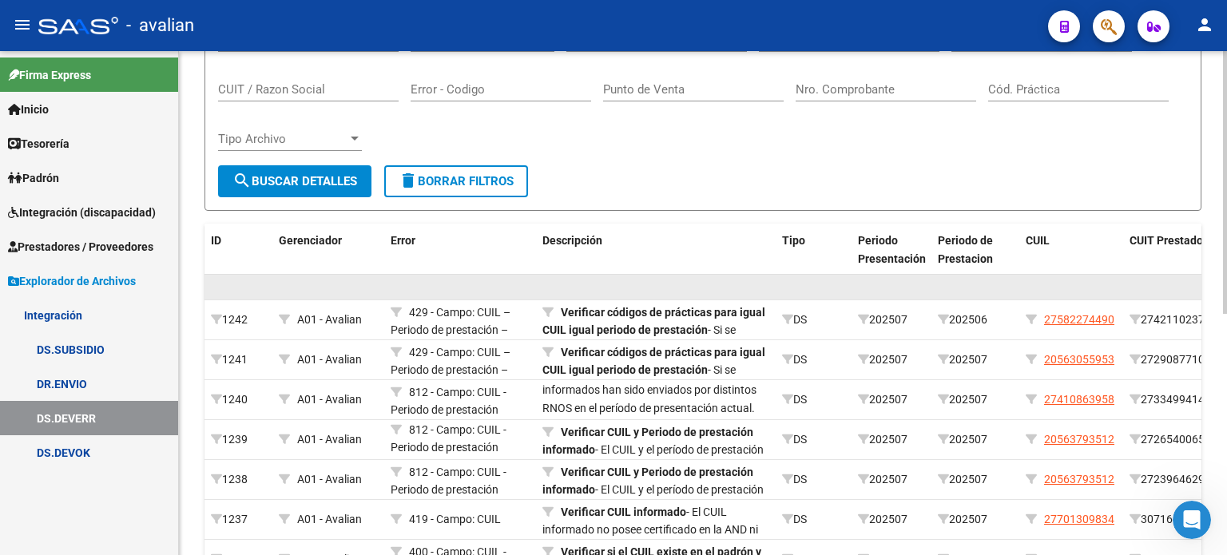
scroll to position [53, 0]
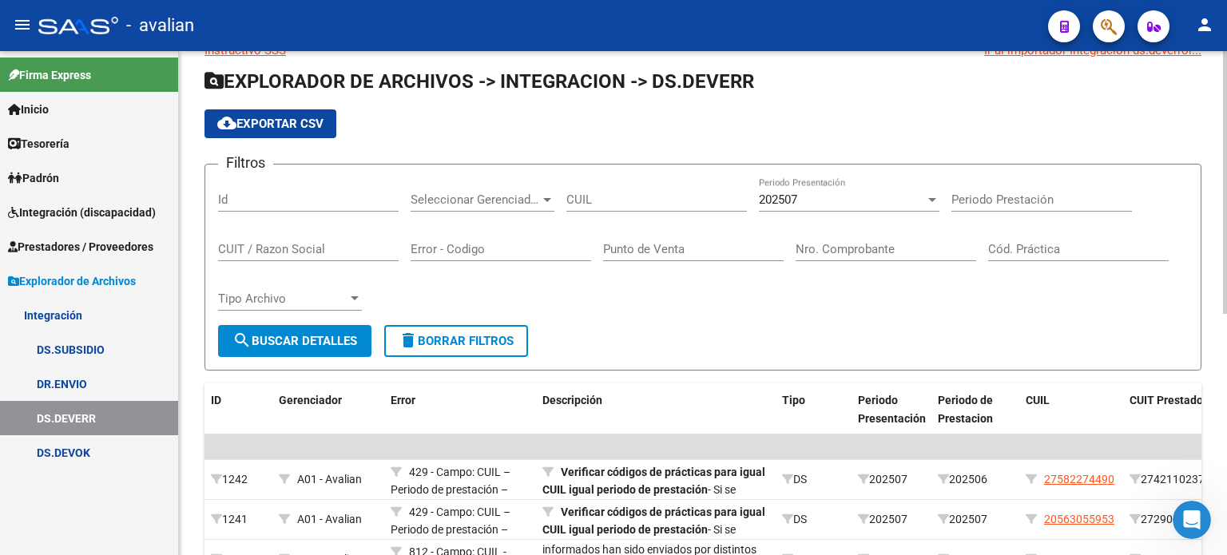
click at [432, 258] on div "Error - Codigo" at bounding box center [501, 244] width 181 height 34
click at [447, 253] on input "Error - Codigo" at bounding box center [501, 249] width 181 height 14
type input "411"
click at [345, 348] on button "search Buscar Detalles" at bounding box center [294, 341] width 153 height 32
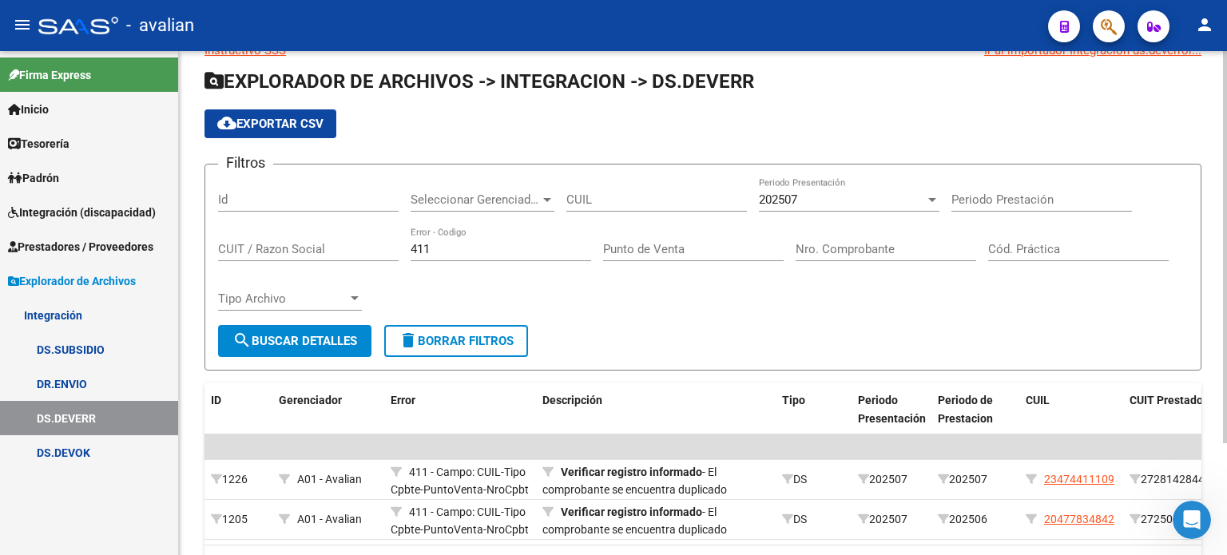
scroll to position [144, 0]
